Goal: Transaction & Acquisition: Purchase product/service

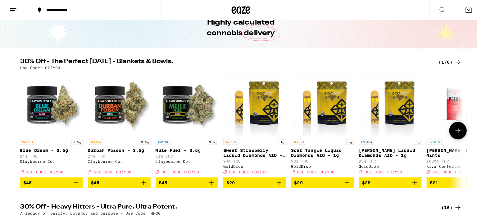
scroll to position [36, 0]
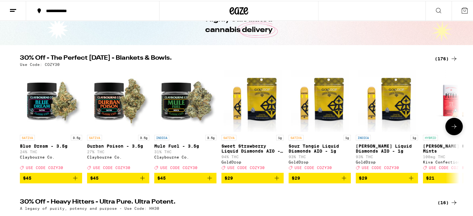
click at [255, 135] on div "SATIVA 1g" at bounding box center [252, 137] width 62 height 6
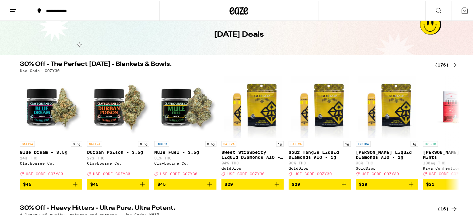
click at [434, 8] on icon at bounding box center [437, 9] width 7 height 7
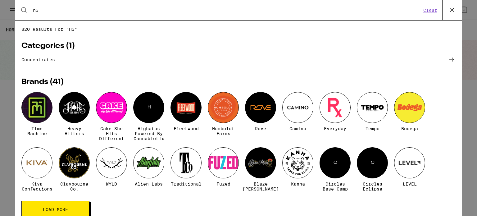
type input "h"
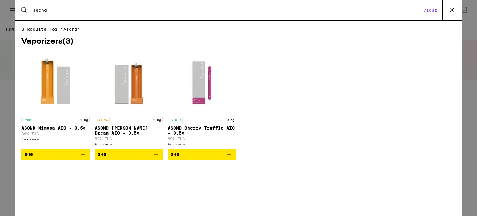
type input "ascnd"
click at [433, 8] on button "Clear" at bounding box center [431, 10] width 18 height 6
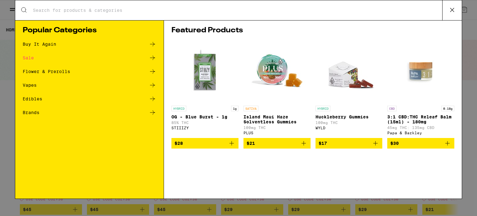
click at [456, 8] on icon at bounding box center [452, 9] width 9 height 9
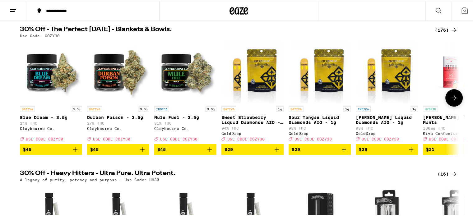
scroll to position [62, 0]
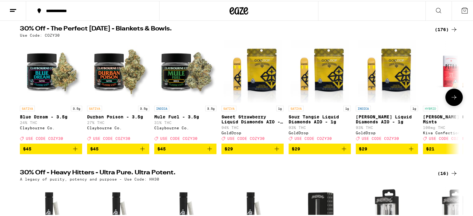
click at [447, 99] on button at bounding box center [453, 96] width 17 height 17
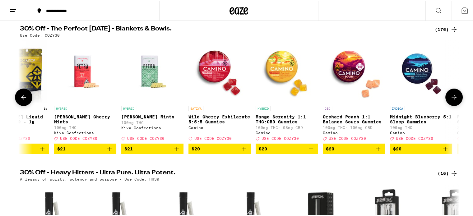
scroll to position [0, 370]
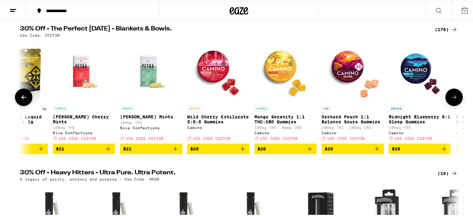
click at [447, 99] on button at bounding box center [453, 96] width 17 height 17
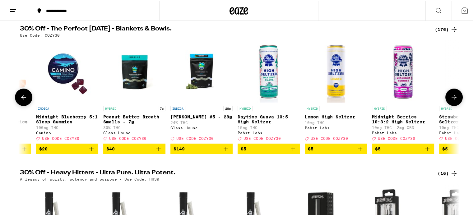
scroll to position [0, 740]
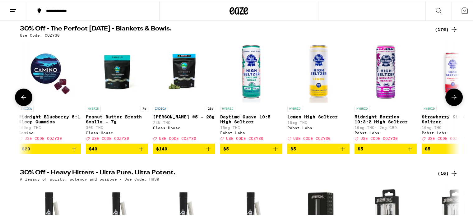
click at [447, 99] on button at bounding box center [453, 96] width 17 height 17
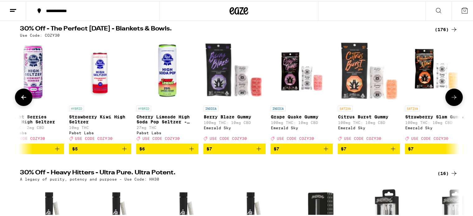
scroll to position [0, 1110]
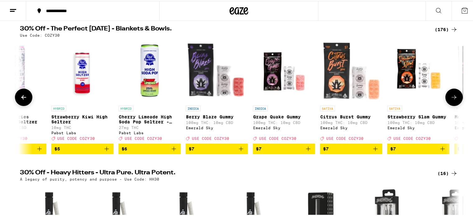
click at [447, 99] on button at bounding box center [453, 96] width 17 height 17
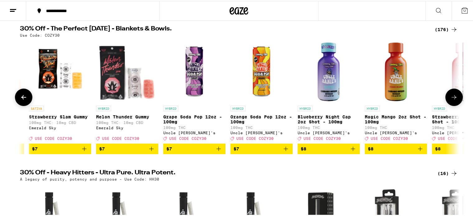
scroll to position [0, 1479]
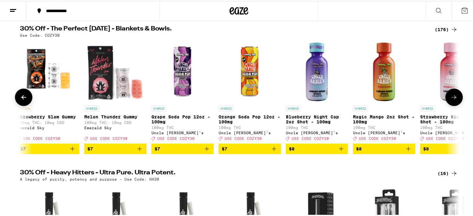
click at [447, 99] on button at bounding box center [453, 96] width 17 height 17
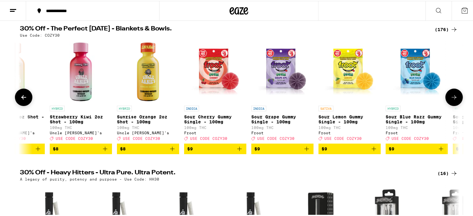
click at [447, 99] on button at bounding box center [453, 96] width 17 height 17
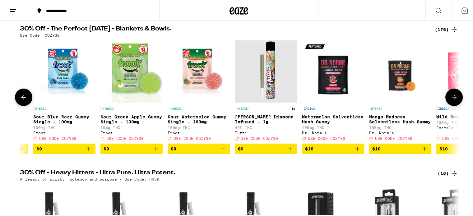
scroll to position [0, 2219]
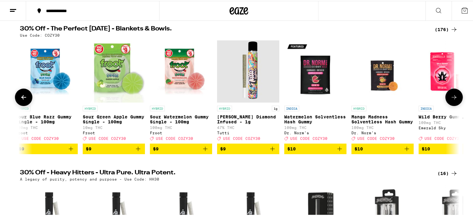
click at [447, 99] on button at bounding box center [453, 96] width 17 height 17
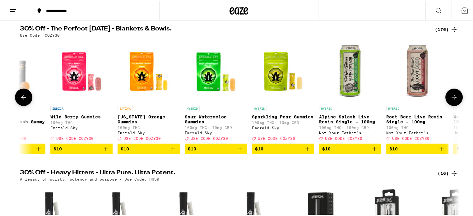
scroll to position [0, 2589]
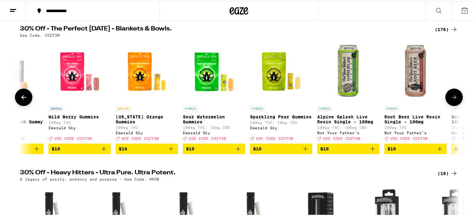
click at [447, 99] on button at bounding box center [453, 96] width 17 height 17
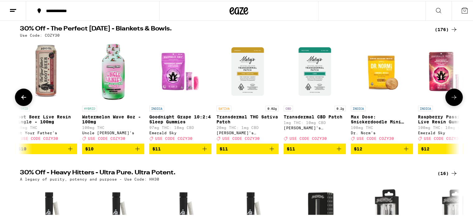
scroll to position [0, 2959]
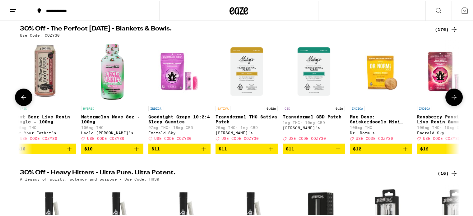
click at [447, 99] on button at bounding box center [453, 96] width 17 height 17
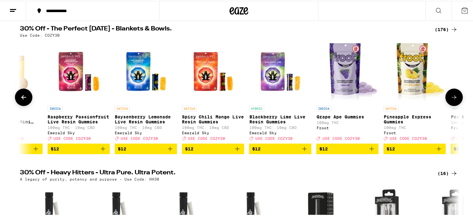
scroll to position [0, 3329]
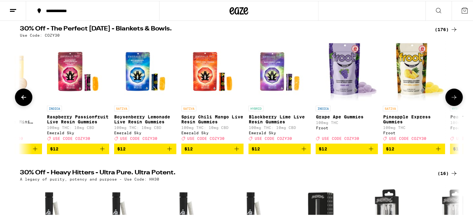
click at [447, 99] on button at bounding box center [453, 96] width 17 height 17
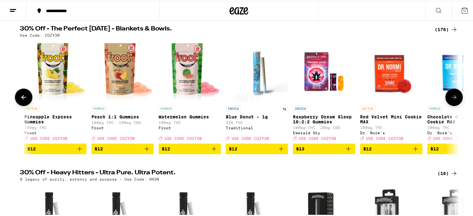
scroll to position [0, 3699]
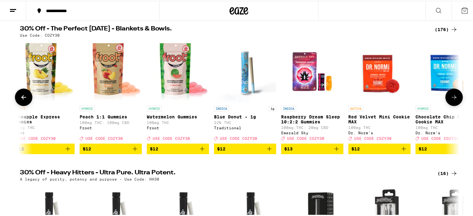
click at [447, 99] on button at bounding box center [453, 96] width 17 height 17
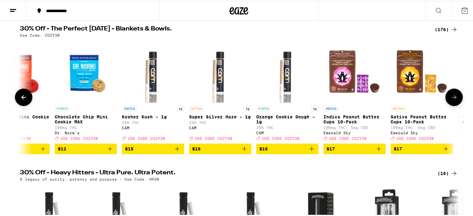
scroll to position [0, 4069]
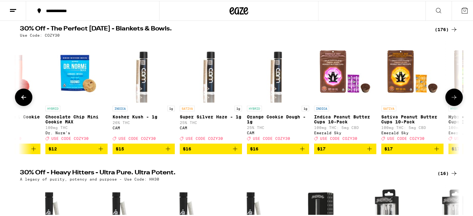
click at [447, 99] on button at bounding box center [453, 96] width 17 height 17
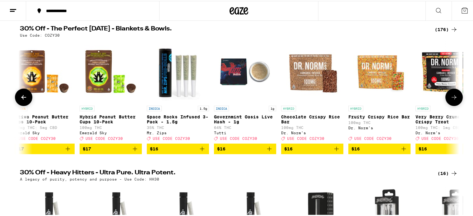
scroll to position [0, 4439]
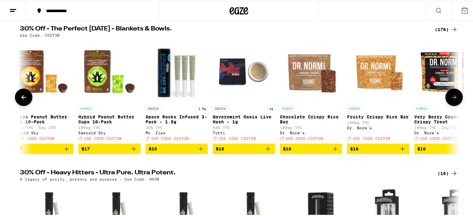
click at [447, 99] on button at bounding box center [453, 96] width 17 height 17
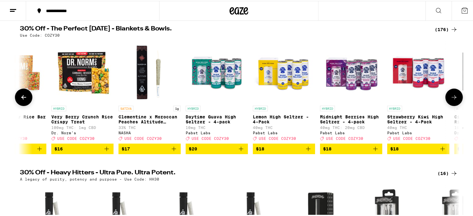
scroll to position [0, 4809]
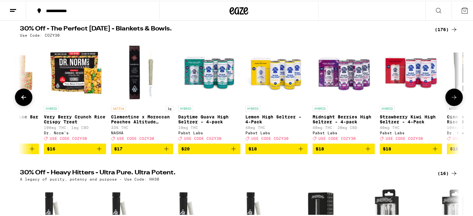
click at [447, 99] on button at bounding box center [453, 96] width 17 height 17
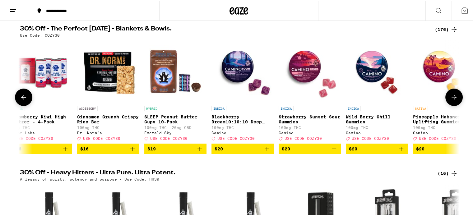
scroll to position [0, 5179]
click at [447, 99] on button at bounding box center [453, 96] width 17 height 17
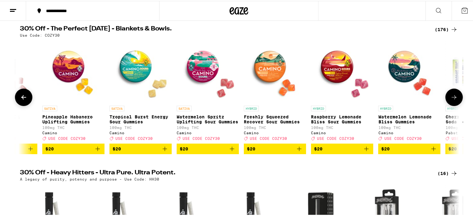
click at [447, 99] on button at bounding box center [453, 96] width 17 height 17
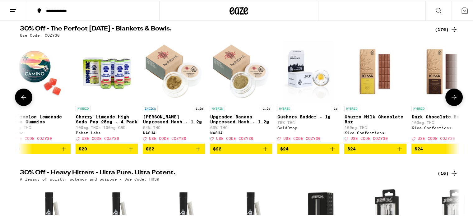
scroll to position [0, 5919]
click at [447, 99] on button at bounding box center [453, 96] width 17 height 17
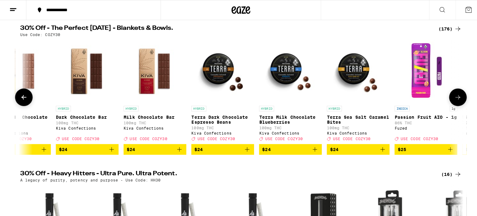
scroll to position [0, 6288]
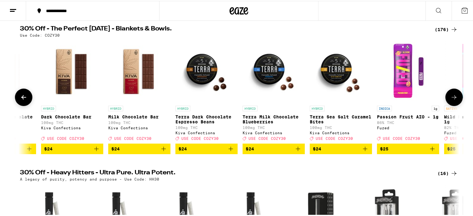
click at [392, 83] on img "Open page for Passion Fruit AIO - 1g from Fuzed" at bounding box center [408, 70] width 62 height 62
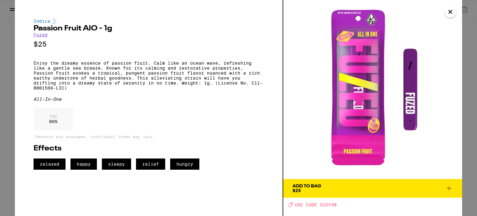
click at [359, 185] on span "Add To Bag $25" at bounding box center [373, 188] width 160 height 9
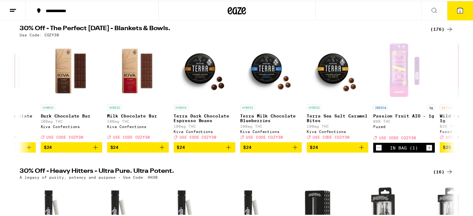
scroll to position [81, 0]
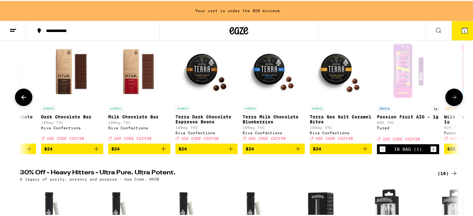
click at [451, 97] on icon at bounding box center [453, 96] width 7 height 7
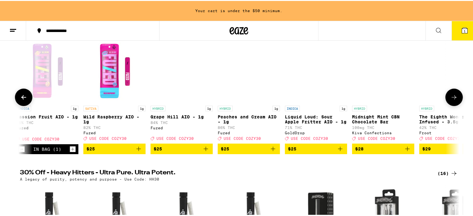
scroll to position [0, 6658]
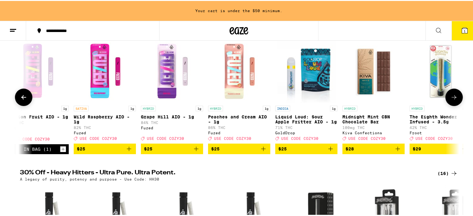
click at [163, 151] on span "$25" at bounding box center [172, 147] width 56 height 7
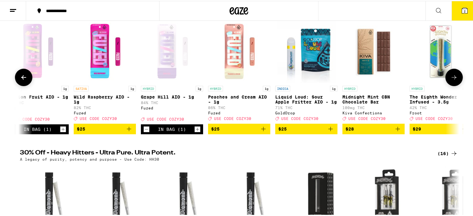
scroll to position [62, 0]
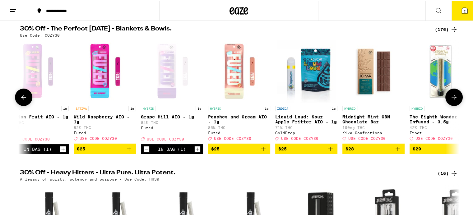
click at [235, 149] on span "$25" at bounding box center [239, 147] width 56 height 7
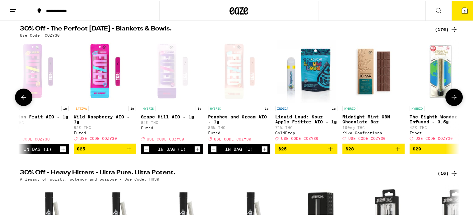
click at [451, 99] on icon at bounding box center [453, 96] width 7 height 7
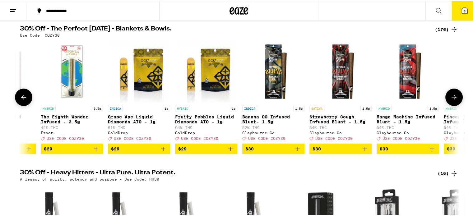
scroll to position [0, 7028]
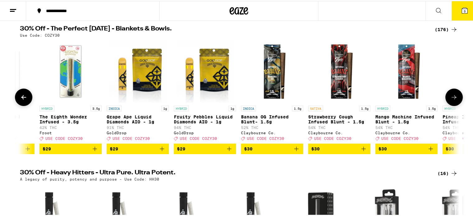
click at [203, 152] on span "$29" at bounding box center [205, 147] width 56 height 7
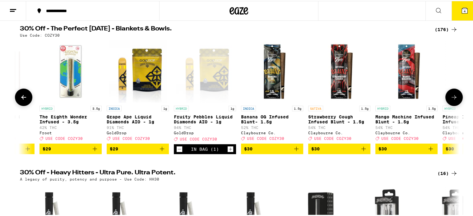
click at [454, 95] on icon at bounding box center [453, 96] width 7 height 7
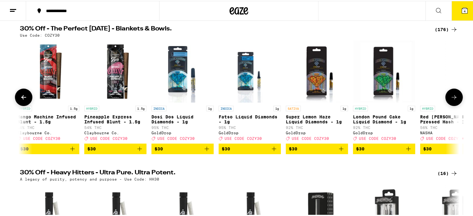
scroll to position [0, 7398]
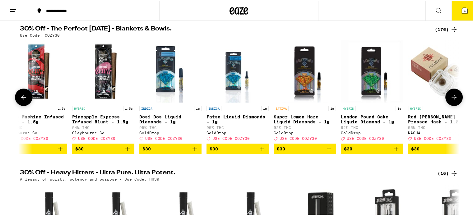
click at [168, 69] on img "Open page for Dosi Dos Liquid Diamonds - 1g from GoldDrop" at bounding box center [170, 70] width 59 height 62
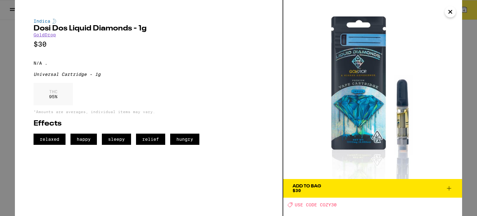
click at [451, 12] on icon "Close" at bounding box center [450, 11] width 3 height 3
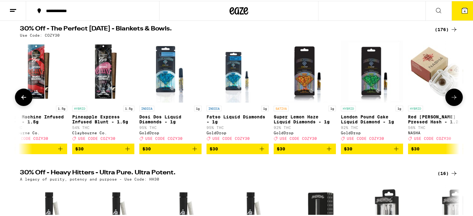
click at [191, 152] on icon "Add to bag" at bounding box center [194, 147] width 7 height 7
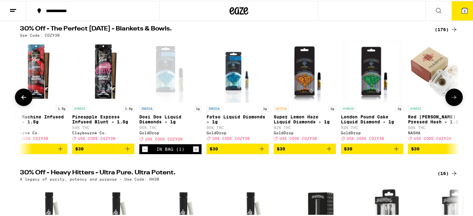
click at [261, 149] on icon "Add to bag" at bounding box center [261, 147] width 7 height 7
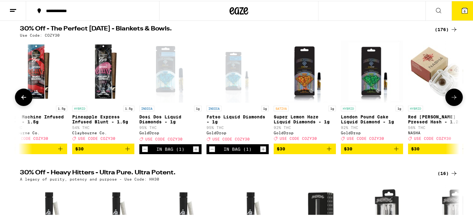
click at [447, 96] on button at bounding box center [453, 96] width 17 height 17
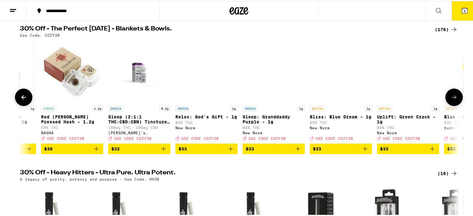
scroll to position [0, 7768]
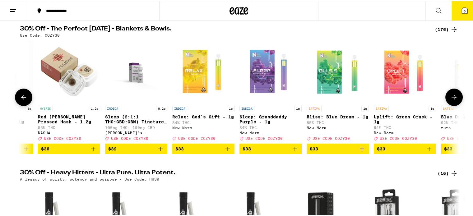
click at [425, 150] on icon "Add to bag" at bounding box center [428, 147] width 7 height 7
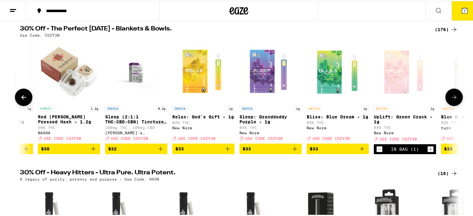
click at [358, 151] on icon "Add to bag" at bounding box center [361, 147] width 7 height 7
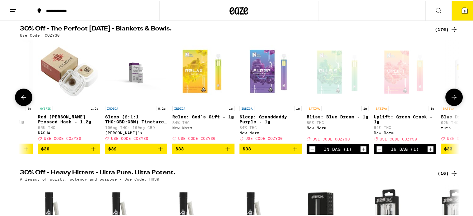
click at [455, 93] on button at bounding box center [453, 96] width 17 height 17
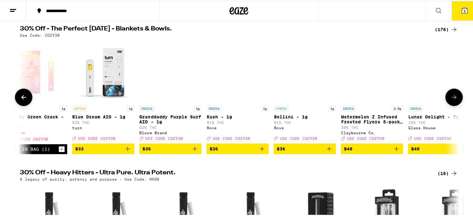
scroll to position [0, 8138]
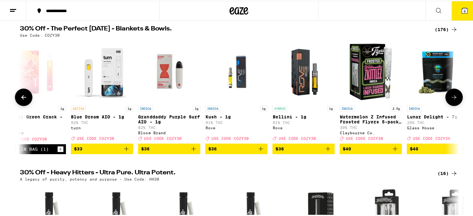
click at [238, 83] on img "Open page for Kush - 1g from Rove" at bounding box center [236, 70] width 62 height 62
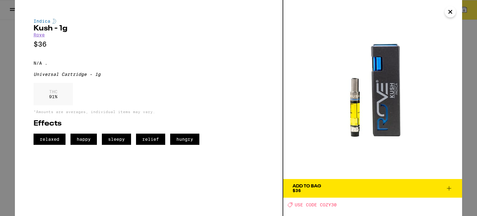
click at [448, 13] on icon "Close" at bounding box center [450, 11] width 7 height 9
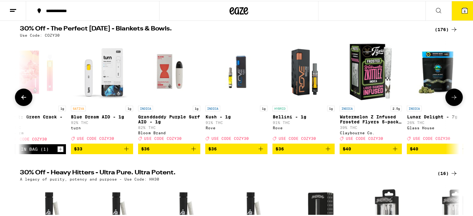
click at [257, 152] on icon "Add to bag" at bounding box center [260, 147] width 7 height 7
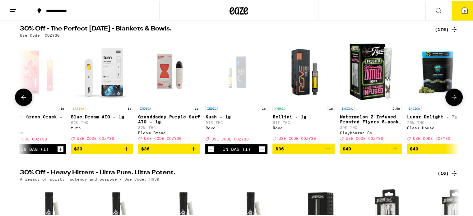
click at [300, 150] on span "$36" at bounding box center [303, 147] width 56 height 7
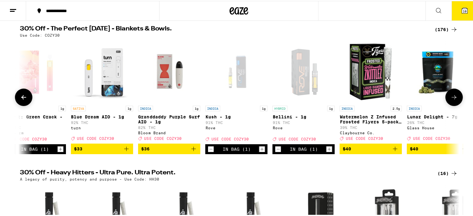
click at [451, 100] on icon at bounding box center [453, 96] width 7 height 7
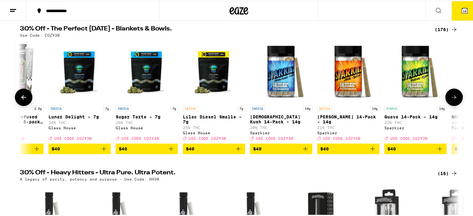
scroll to position [0, 8508]
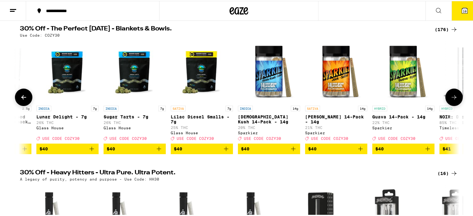
click at [451, 100] on icon at bounding box center [453, 96] width 7 height 7
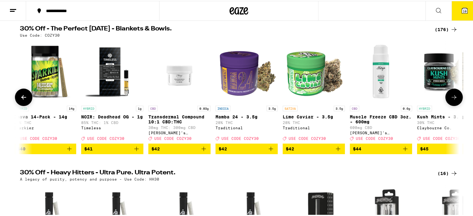
scroll to position [0, 8878]
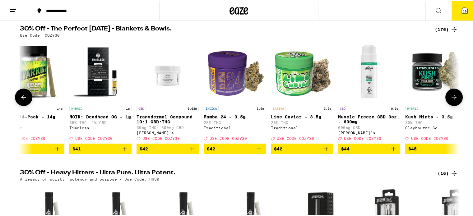
click at [451, 100] on icon at bounding box center [453, 96] width 7 height 7
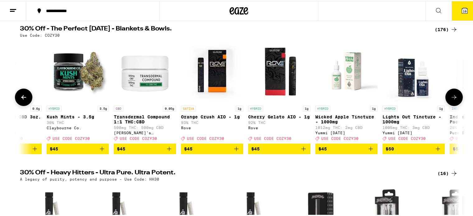
scroll to position [0, 9248]
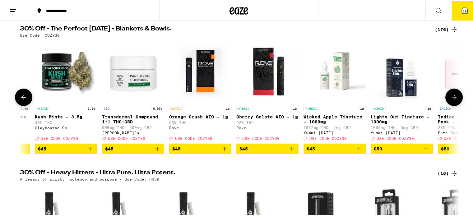
click at [288, 152] on icon "Add to bag" at bounding box center [291, 147] width 7 height 7
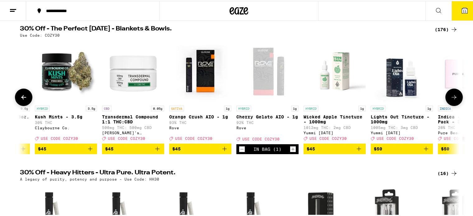
click at [452, 95] on icon at bounding box center [453, 96] width 7 height 7
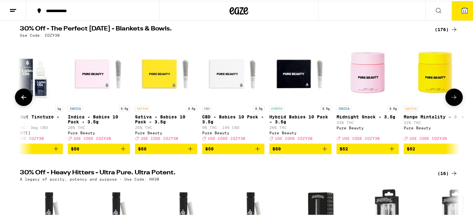
click at [452, 95] on icon at bounding box center [453, 96] width 7 height 7
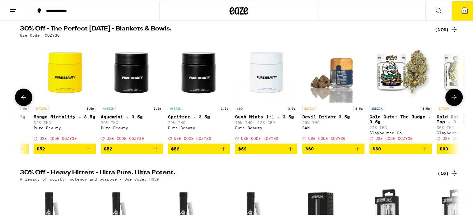
click at [452, 95] on icon at bounding box center [453, 96] width 7 height 7
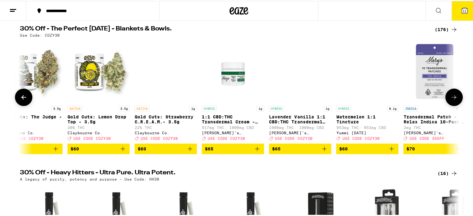
scroll to position [0, 10358]
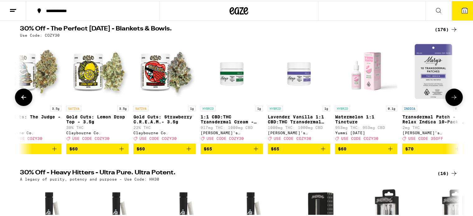
click at [452, 95] on icon at bounding box center [453, 96] width 7 height 7
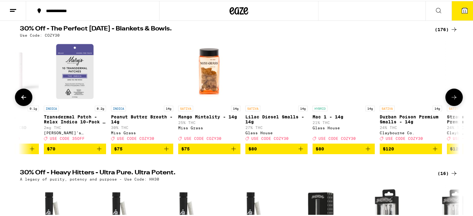
scroll to position [0, 10727]
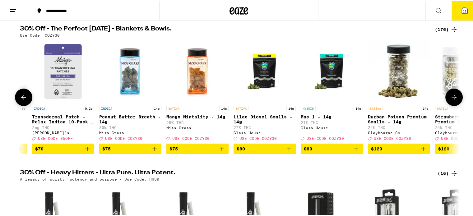
click at [452, 95] on icon at bounding box center [453, 96] width 7 height 7
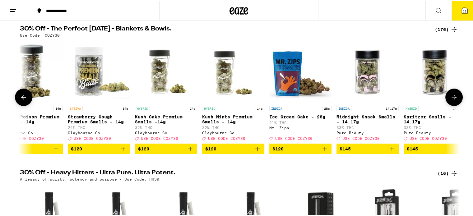
scroll to position [0, 11098]
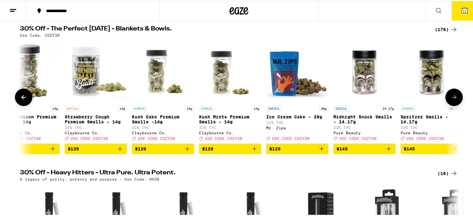
click at [452, 95] on icon at bounding box center [453, 96] width 7 height 7
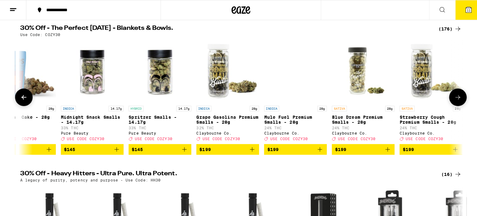
scroll to position [0, 11376]
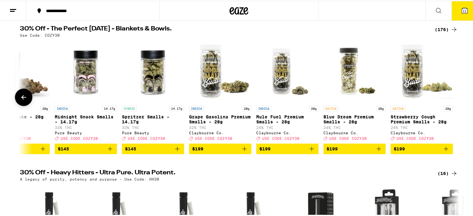
click at [452, 95] on div at bounding box center [453, 96] width 17 height 17
click at [461, 7] on icon at bounding box center [464, 10] width 6 height 6
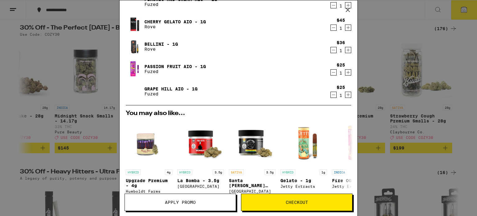
scroll to position [140, 0]
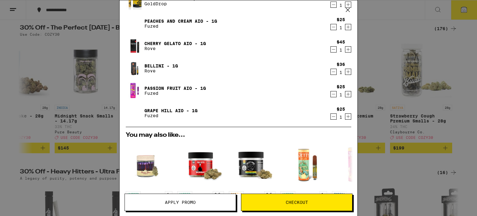
click at [331, 115] on icon "Decrement" at bounding box center [334, 116] width 6 height 7
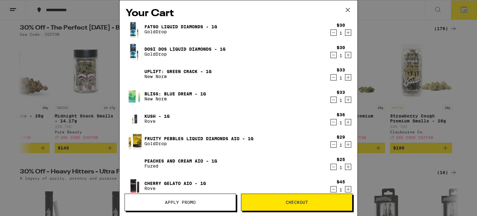
scroll to position [32, 0]
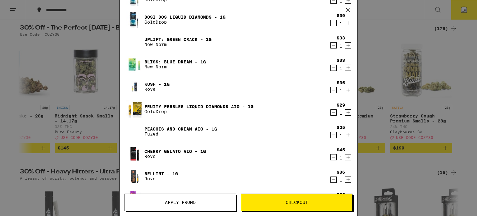
click at [331, 113] on icon "Decrement" at bounding box center [334, 112] width 6 height 7
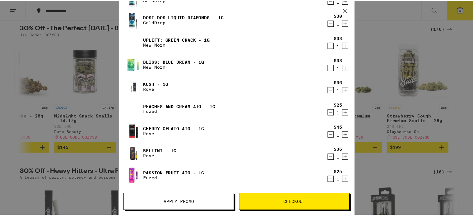
scroll to position [2, 0]
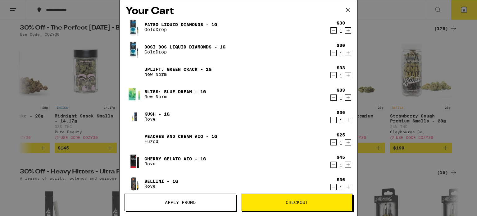
click at [186, 196] on button "Apply Promo" at bounding box center [181, 202] width 112 height 17
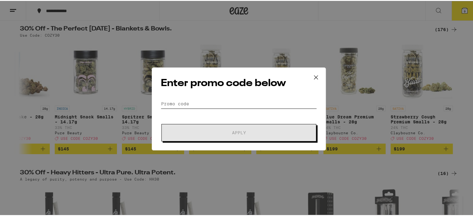
click at [183, 104] on input "Promo Code" at bounding box center [239, 102] width 156 height 9
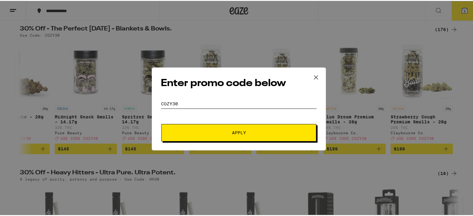
type input "cozy30"
click at [211, 127] on button "Apply" at bounding box center [238, 131] width 155 height 17
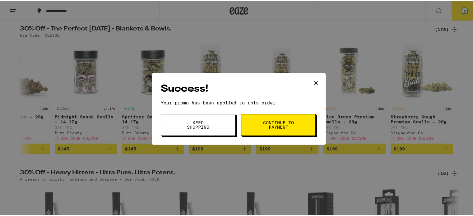
click at [286, 117] on button "Continue to payment" at bounding box center [278, 124] width 75 height 22
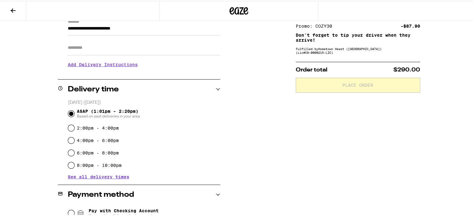
scroll to position [94, 0]
click at [68, 141] on input "4:00pm - 6:00pm" at bounding box center [71, 139] width 6 height 6
radio input "true"
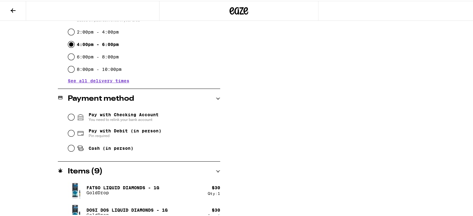
scroll to position [191, 0]
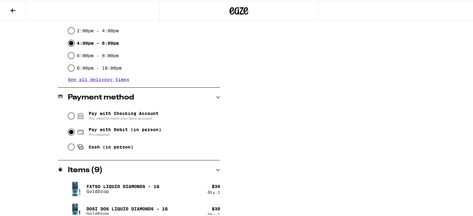
click at [68, 132] on input "Pay with Debit (in person) Pin required" at bounding box center [71, 131] width 6 height 6
radio input "true"
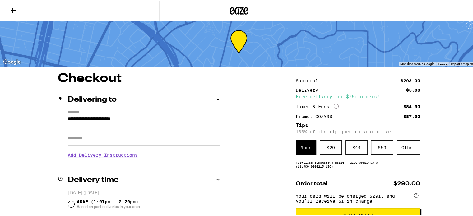
scroll to position [3, 0]
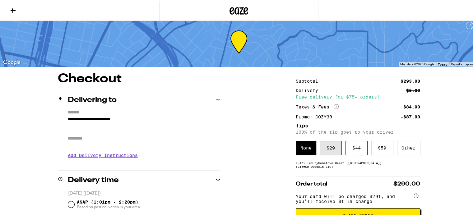
click at [323, 151] on div "$ 29" at bounding box center [330, 147] width 22 height 14
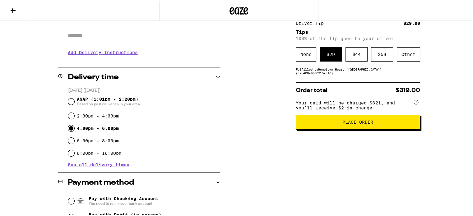
scroll to position [107, 0]
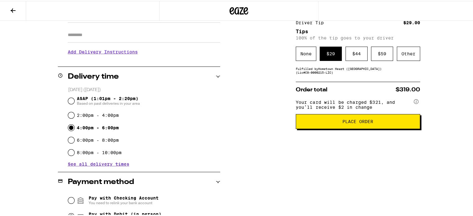
click at [351, 121] on span "Place Order" at bounding box center [357, 120] width 31 height 4
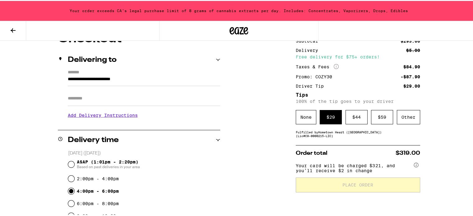
scroll to position [65, 0]
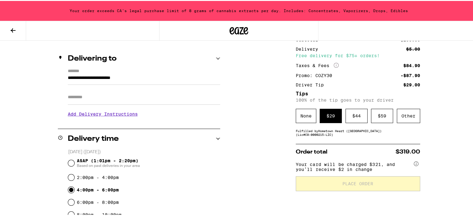
click at [10, 32] on icon at bounding box center [12, 29] width 7 height 7
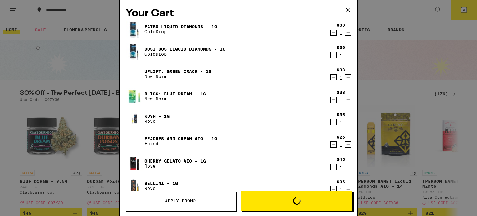
scroll to position [128, 0]
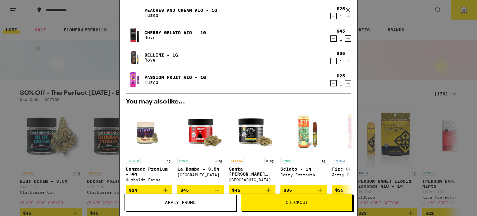
click at [331, 84] on icon "Decrement" at bounding box center [334, 83] width 6 height 7
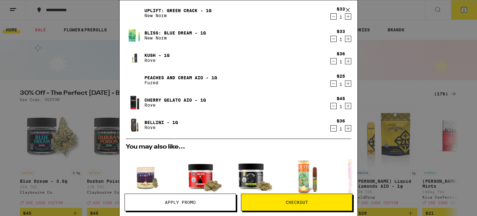
scroll to position [62, 0]
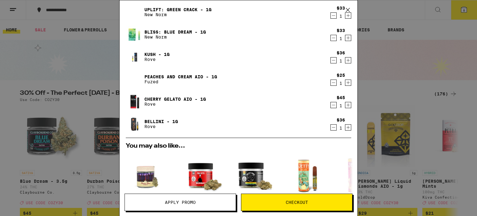
click at [331, 81] on icon "Decrement" at bounding box center [334, 82] width 6 height 7
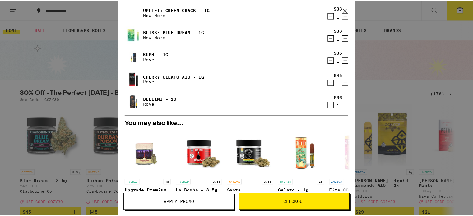
scroll to position [0, 0]
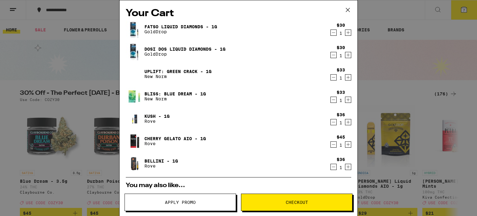
click at [331, 35] on icon "Decrement" at bounding box center [334, 32] width 6 height 7
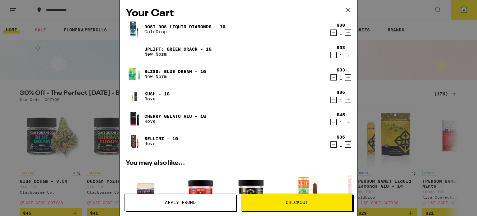
click at [207, 206] on button "Apply Promo" at bounding box center [181, 202] width 112 height 17
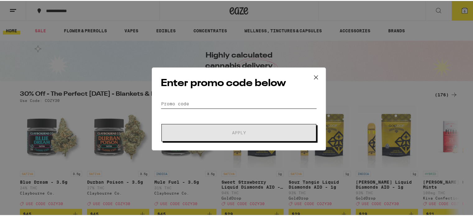
click at [184, 102] on input "Promo Code" at bounding box center [239, 102] width 156 height 9
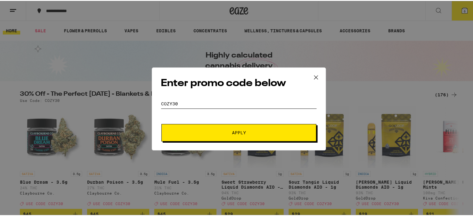
type input "cozy30"
click at [204, 136] on button "Apply" at bounding box center [238, 131] width 155 height 17
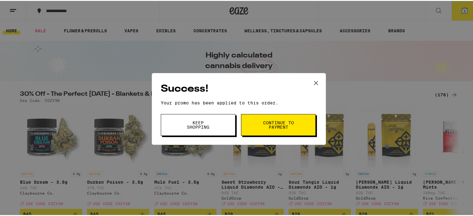
click at [266, 120] on span "Continue to payment" at bounding box center [278, 124] width 32 height 9
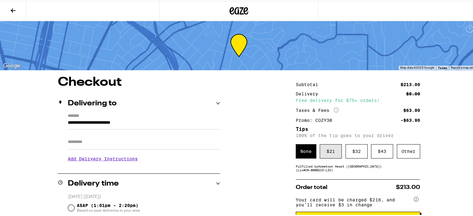
click at [328, 147] on div "$ 21" at bounding box center [330, 150] width 22 height 14
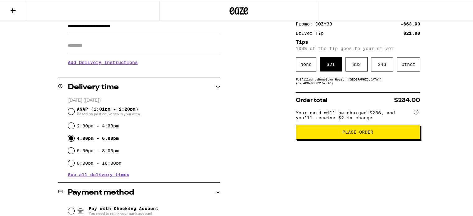
scroll to position [98, 0]
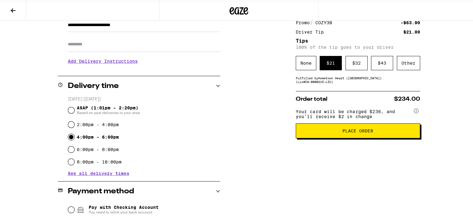
click at [355, 131] on span "Place Order" at bounding box center [357, 130] width 31 height 4
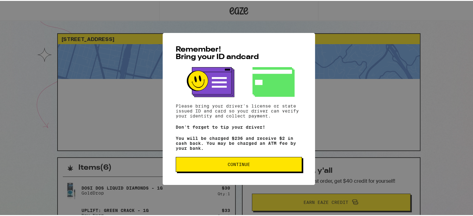
click at [272, 163] on button "Continue" at bounding box center [239, 163] width 126 height 15
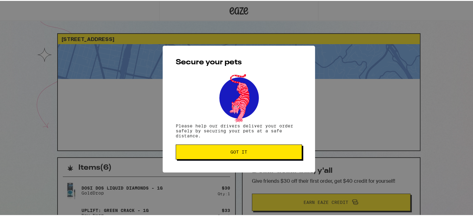
click at [271, 148] on button "Got it" at bounding box center [239, 151] width 126 height 15
